Goal: Information Seeking & Learning: Learn about a topic

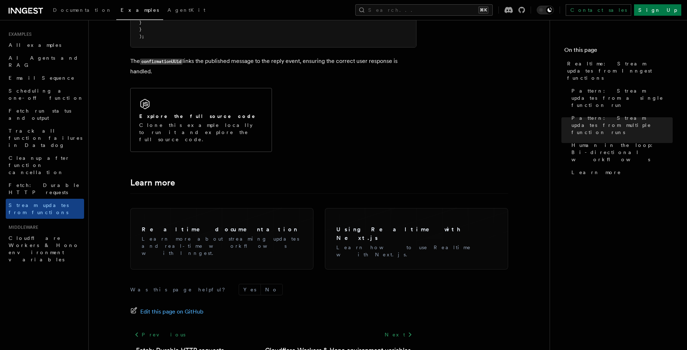
scroll to position [1716, 0]
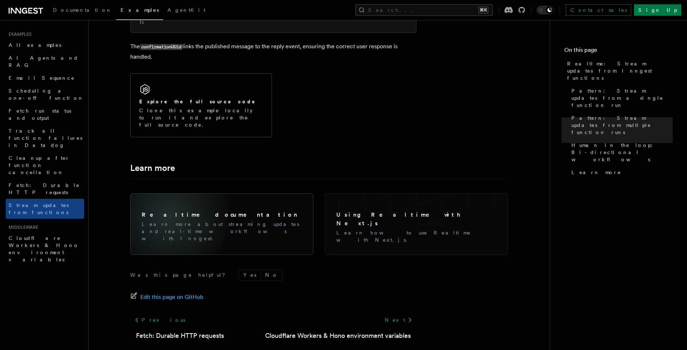
click at [168, 211] on h3 "Realtime documentation" at bounding box center [222, 215] width 160 height 9
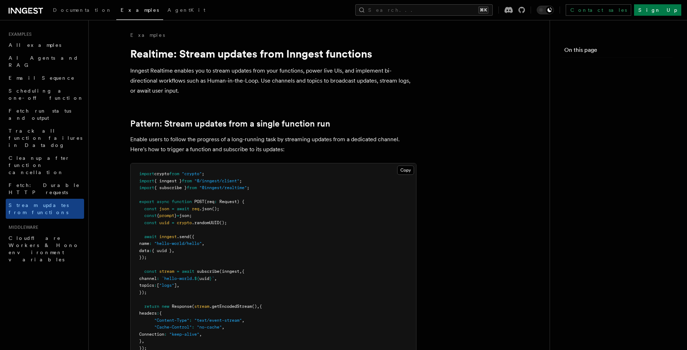
scroll to position [1716, 0]
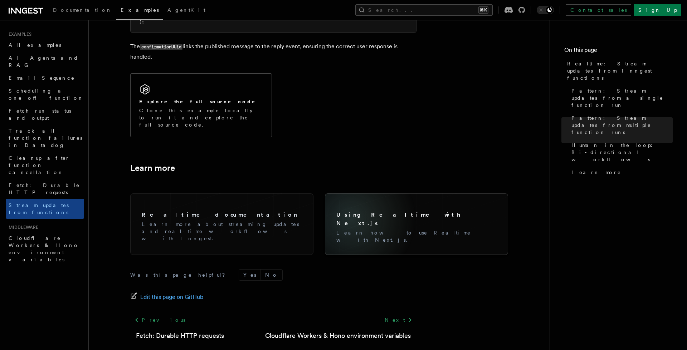
click at [352, 211] on h3 "Using Realtime with Next.js" at bounding box center [416, 219] width 160 height 17
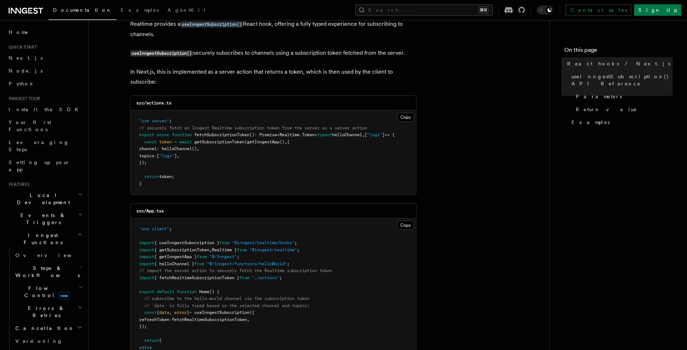
scroll to position [3, 0]
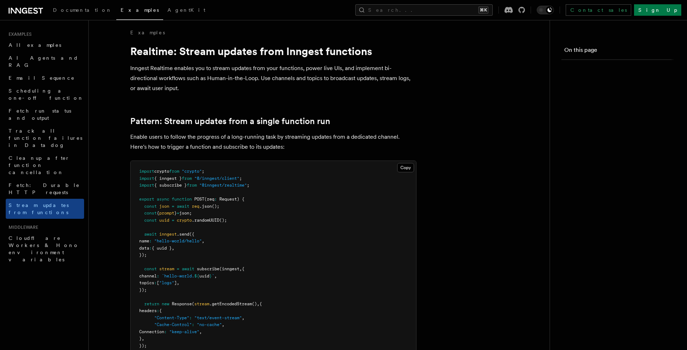
scroll to position [1716, 0]
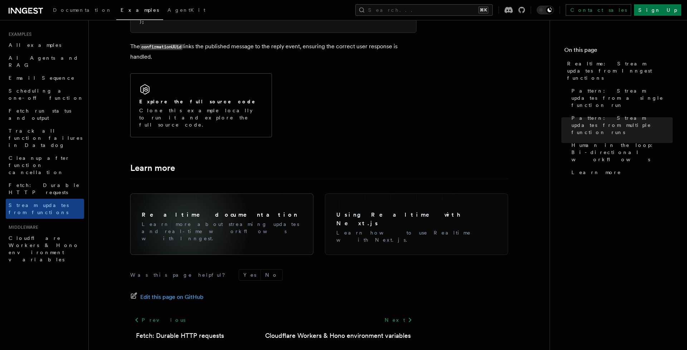
click at [187, 221] on p "Learn more about streaming updates and real-time workflows with Inngest." at bounding box center [222, 231] width 160 height 21
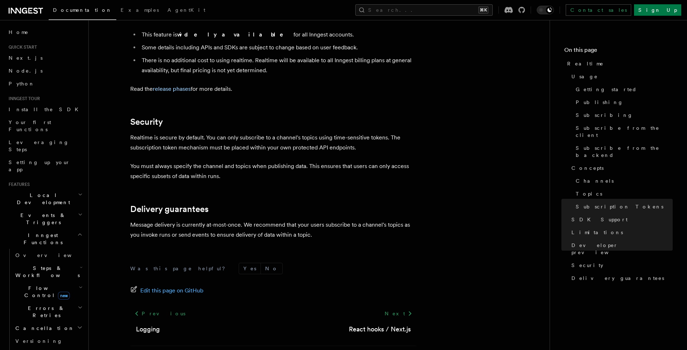
scroll to position [2372, 0]
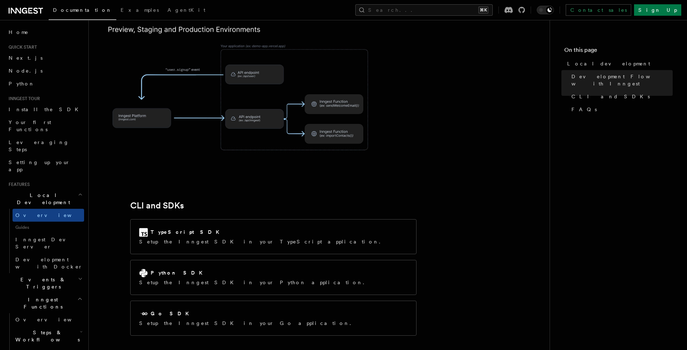
scroll to position [864, 0]
